Goal: Feedback & Contribution: Leave review/rating

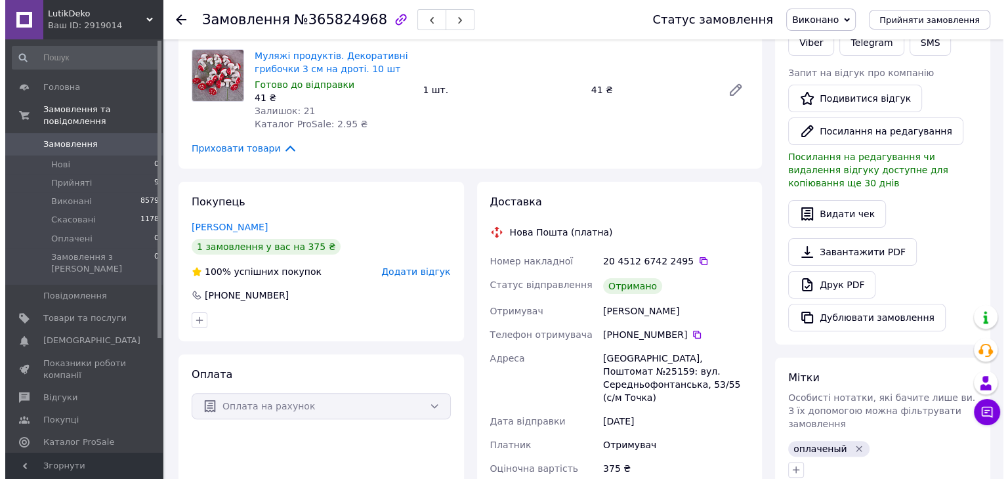
scroll to position [307, 0]
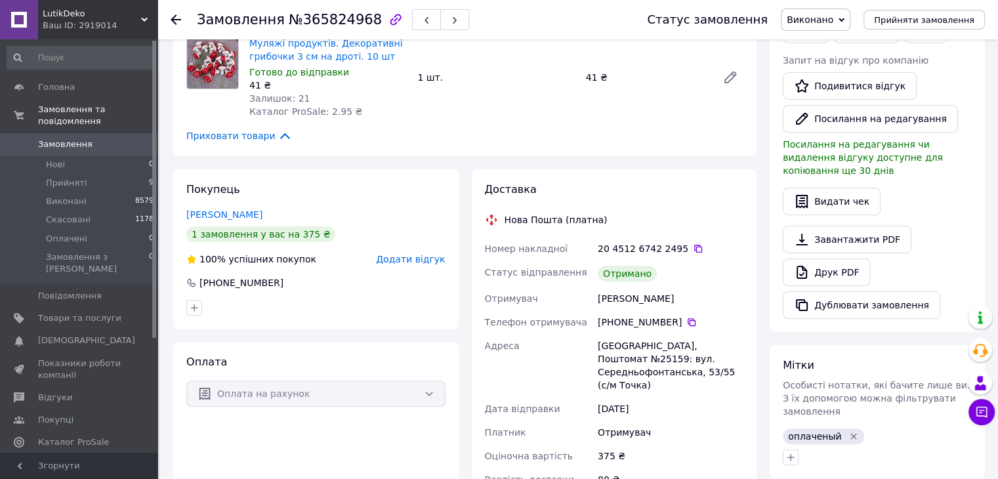
click at [428, 266] on div "Покупець [PERSON_NAME] 1 замовлення у вас на 375 ₴ 100% успішних покупок Додати…" at bounding box center [316, 249] width 286 height 160
click at [428, 260] on span "Додати відгук" at bounding box center [410, 259] width 69 height 11
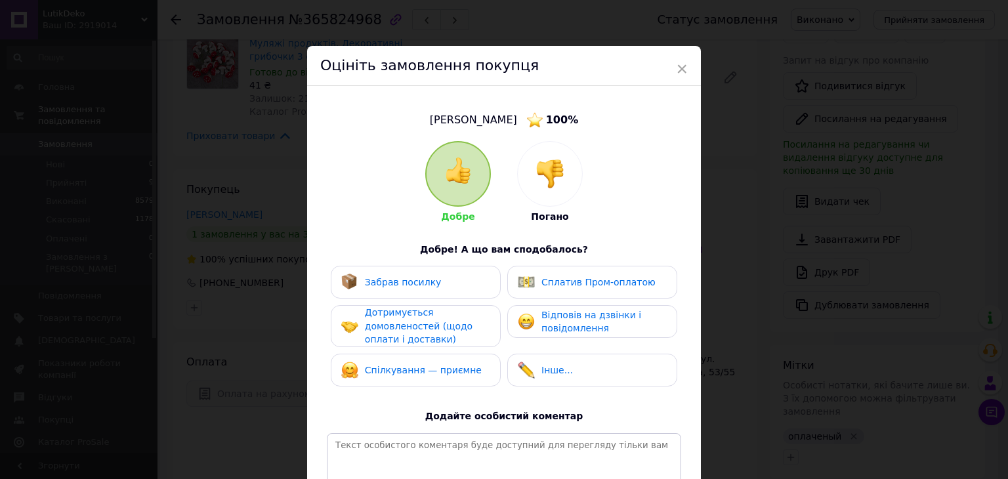
click at [433, 289] on div "Забрав посилку" at bounding box center [415, 282] width 149 height 17
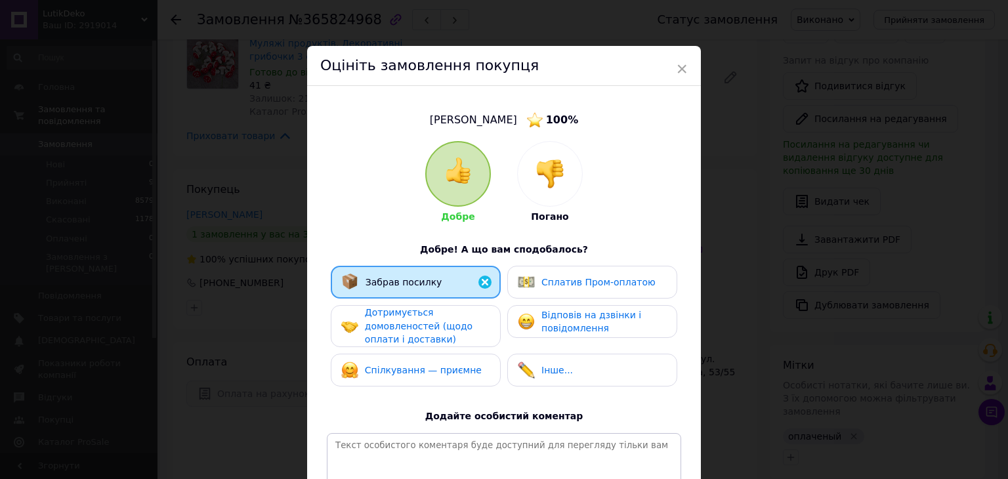
click at [433, 320] on span "Дотримується домовленостей (щодо оплати і доставки)" at bounding box center [419, 325] width 108 height 37
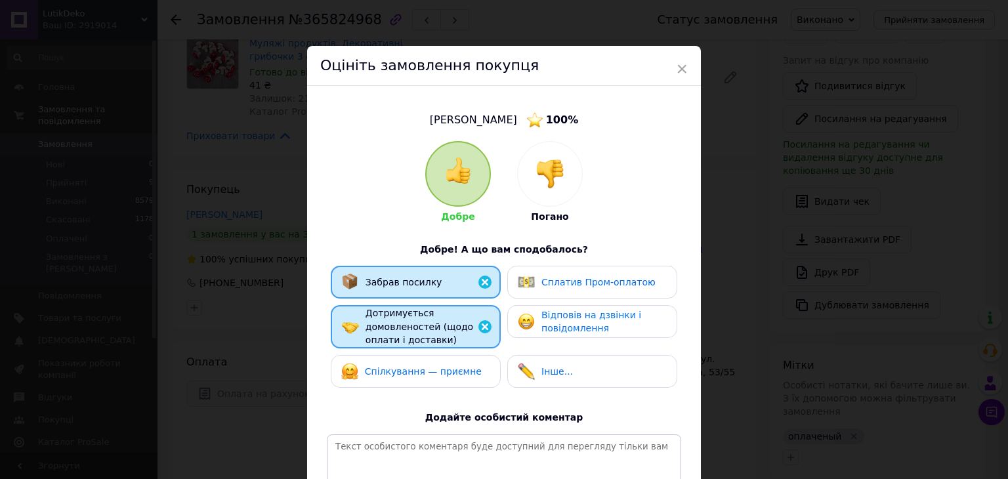
click at [433, 371] on span "Спілкування — приємне" at bounding box center [423, 371] width 117 height 11
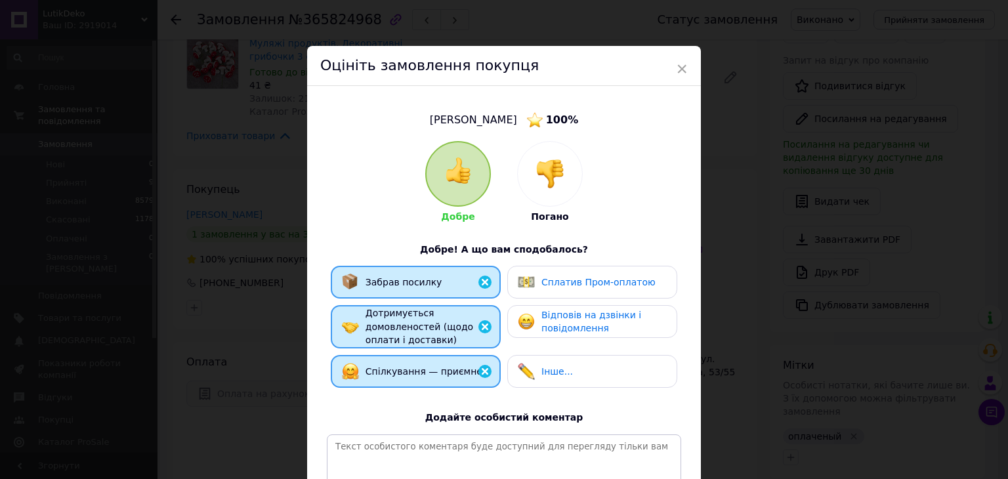
click at [588, 323] on span "Відповів на дзвінки і повідомлення" at bounding box center [592, 322] width 100 height 24
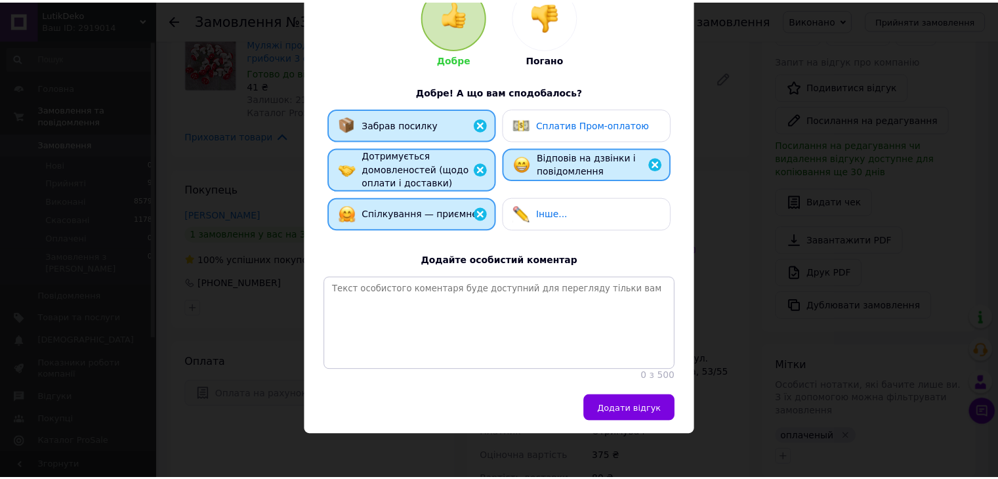
scroll to position [172, 0]
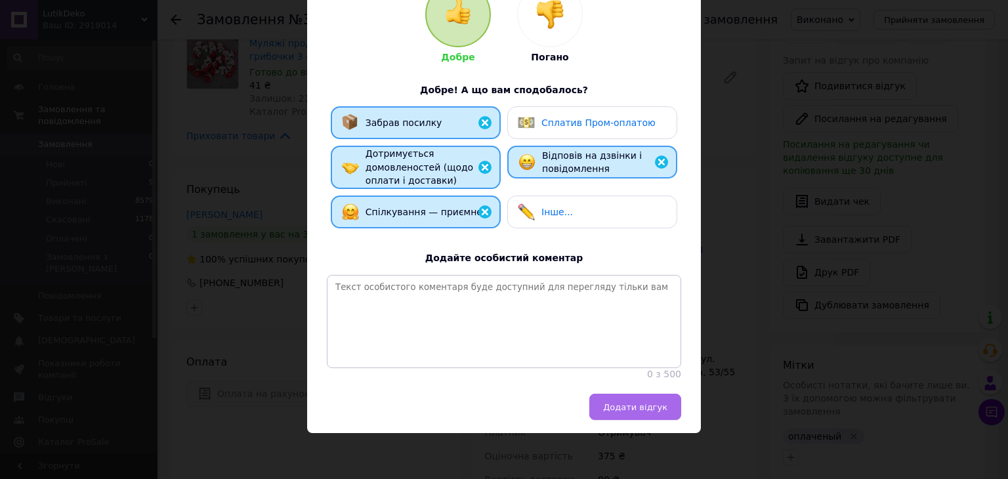
click at [641, 405] on span "Додати відгук" at bounding box center [635, 407] width 64 height 10
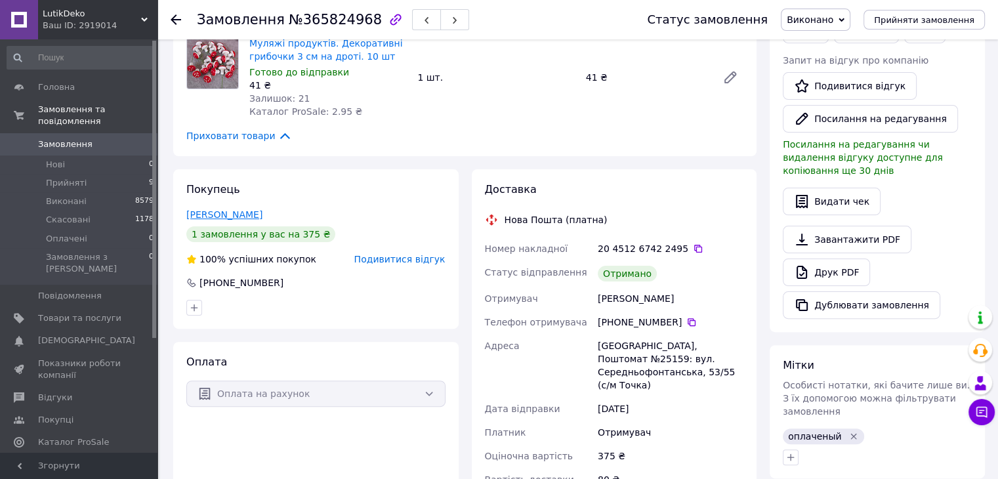
click at [247, 217] on link "[PERSON_NAME]" at bounding box center [224, 214] width 76 height 11
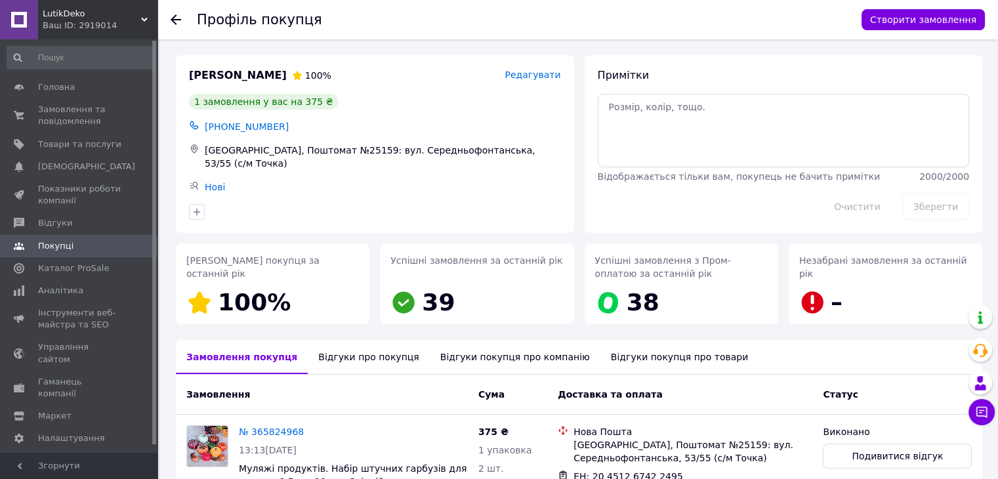
click at [345, 356] on div "Відгуки про покупця" at bounding box center [368, 357] width 121 height 34
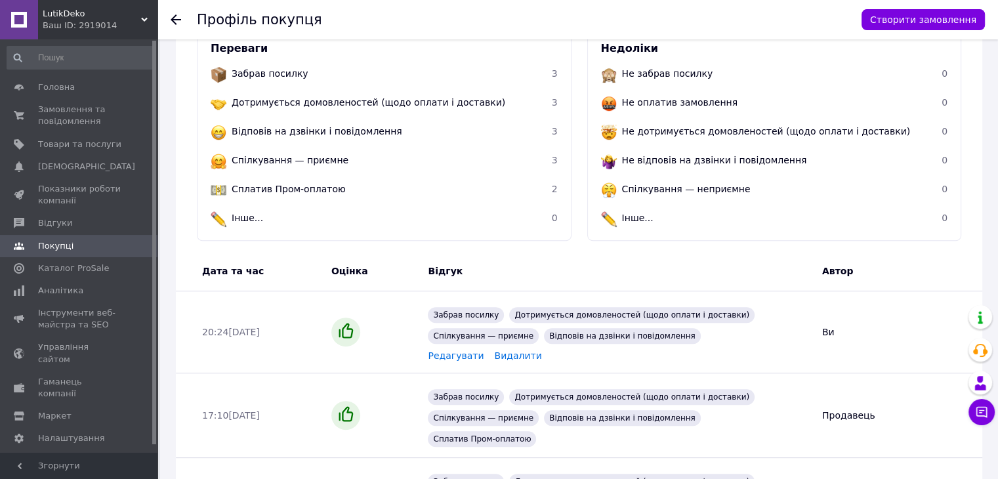
scroll to position [377, 0]
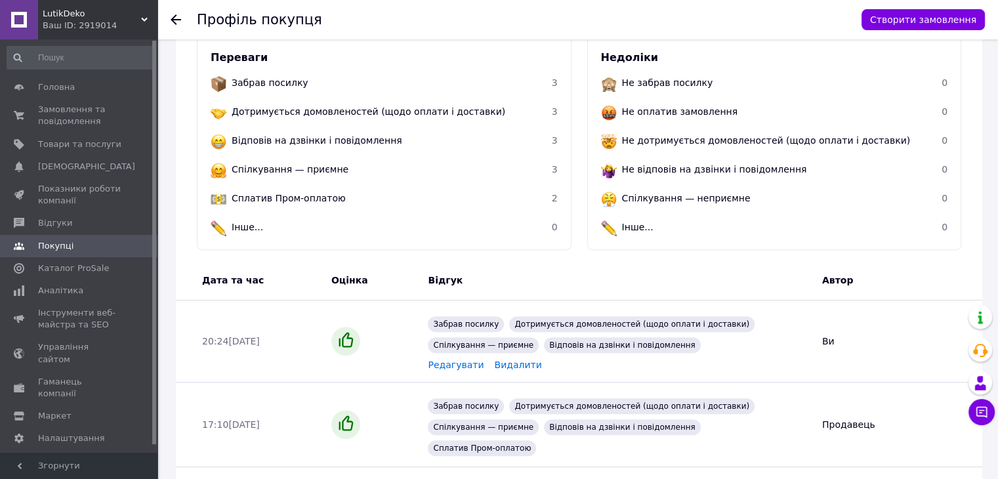
click at [174, 19] on use at bounding box center [176, 19] width 11 height 11
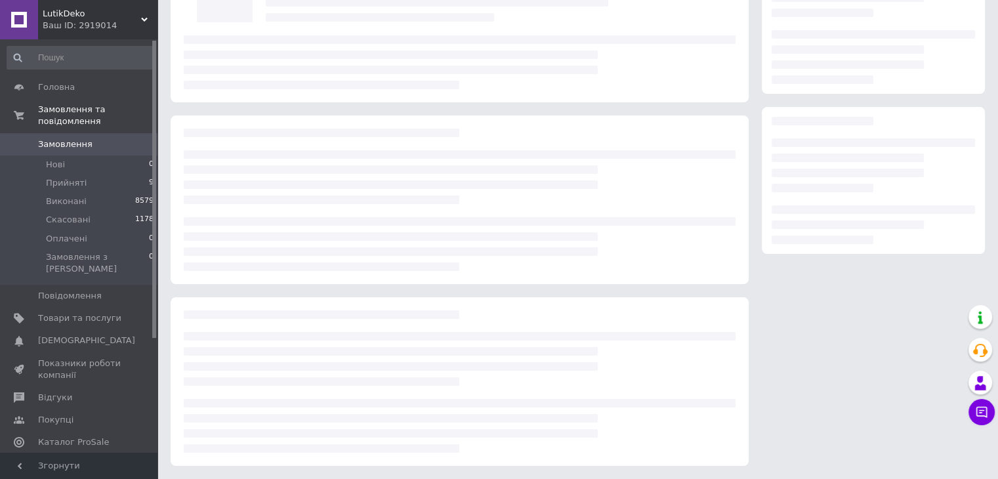
scroll to position [121, 0]
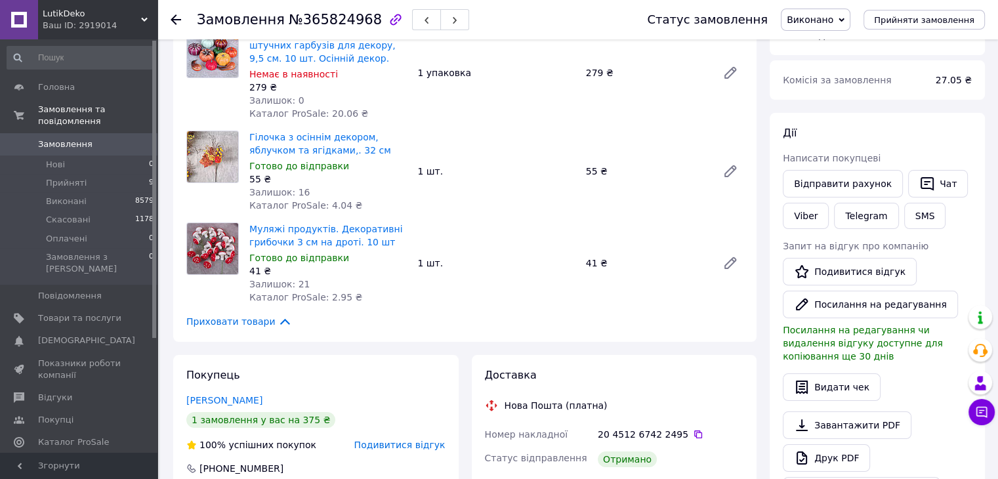
click at [172, 16] on icon at bounding box center [176, 19] width 11 height 11
